Goal: Navigation & Orientation: Find specific page/section

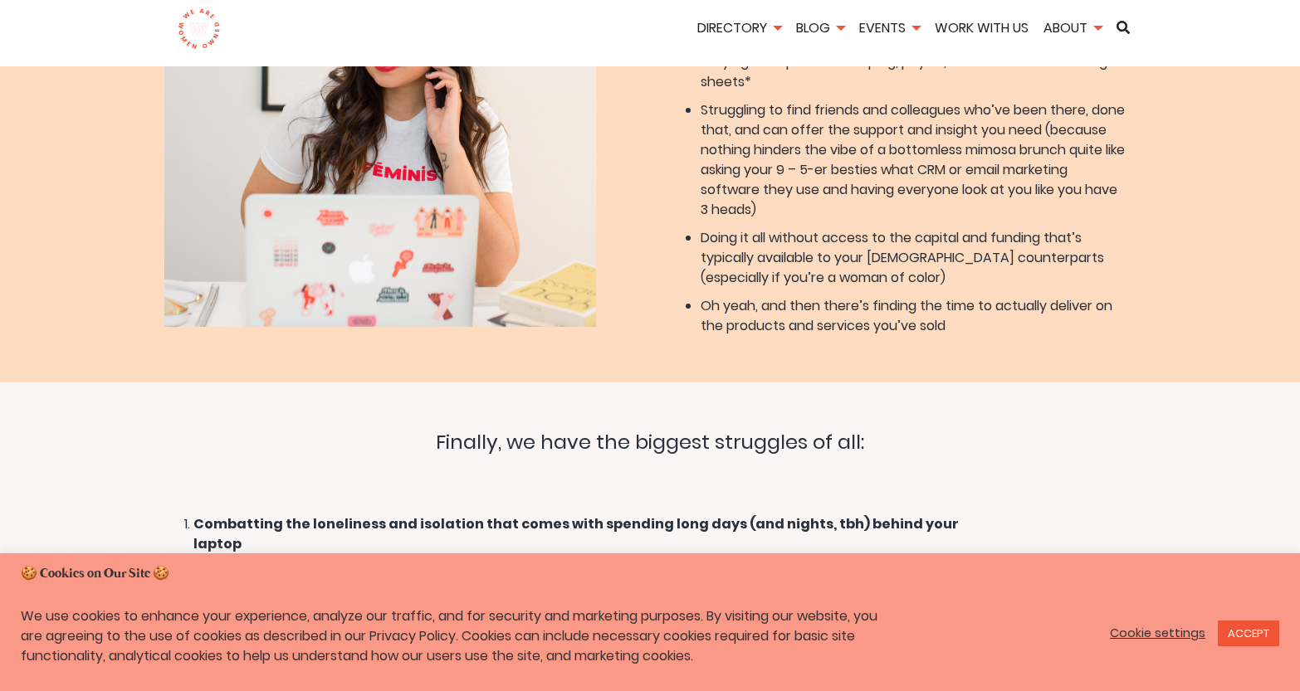
scroll to position [1487, 0]
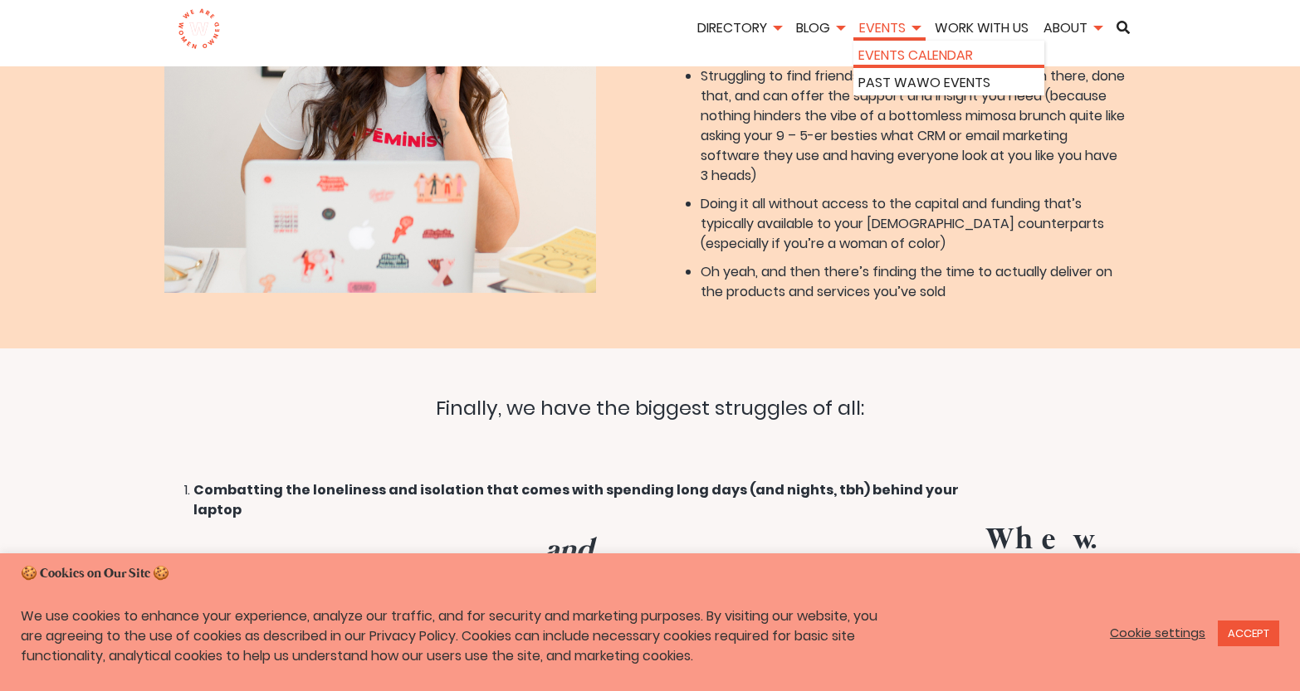
click at [890, 55] on link "Events Calendar" at bounding box center [948, 56] width 181 height 20
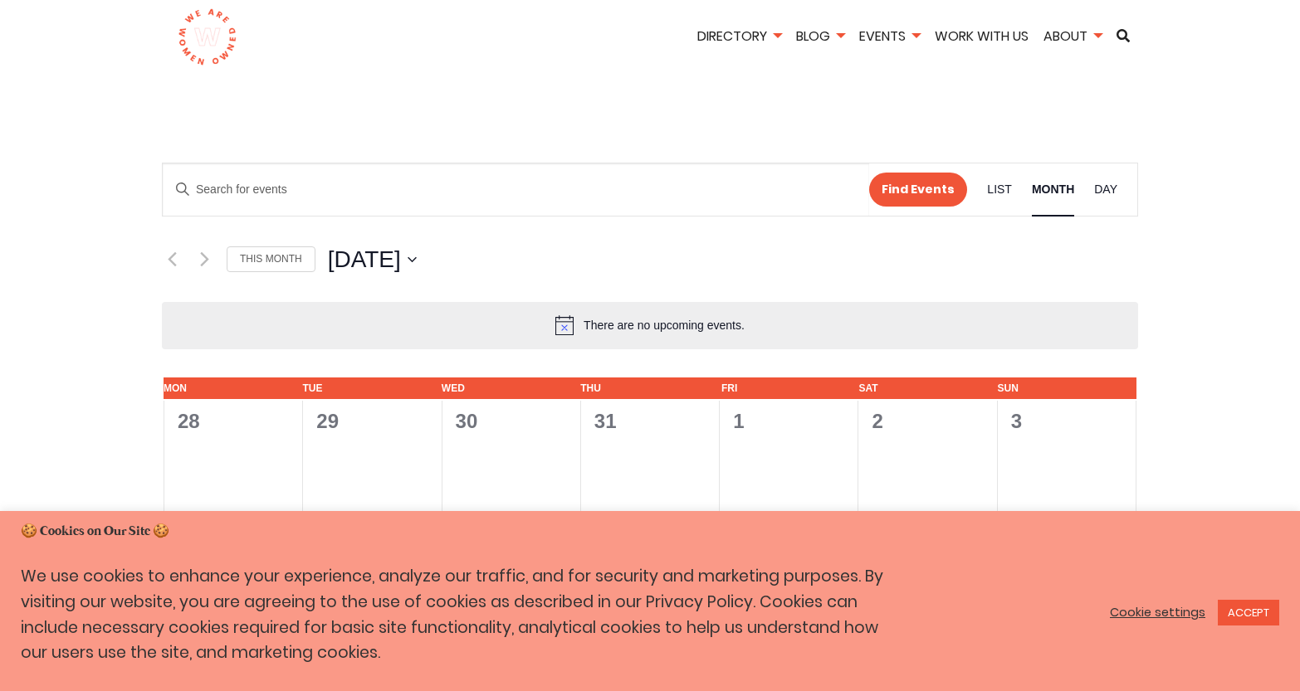
click at [202, 47] on img at bounding box center [207, 37] width 59 height 58
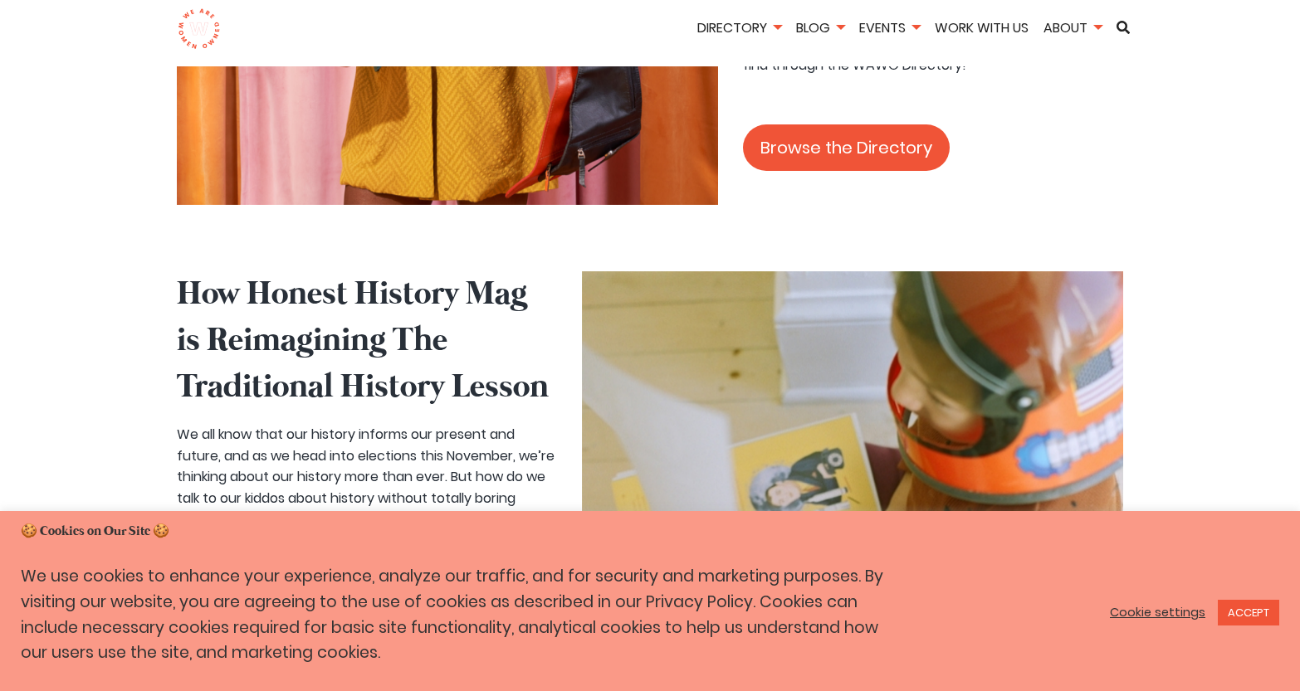
scroll to position [1828, 0]
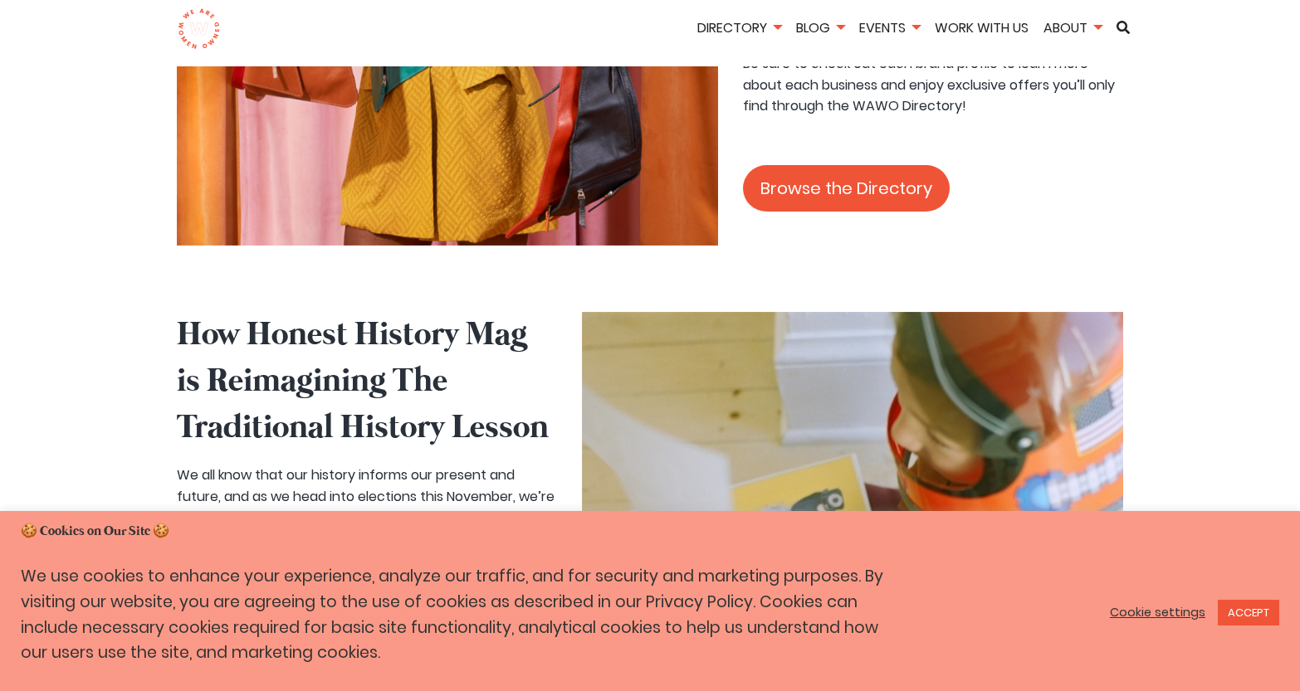
click at [875, 165] on link "Browse the Directory" at bounding box center [846, 188] width 207 height 46
